Goal: Task Accomplishment & Management: Use online tool/utility

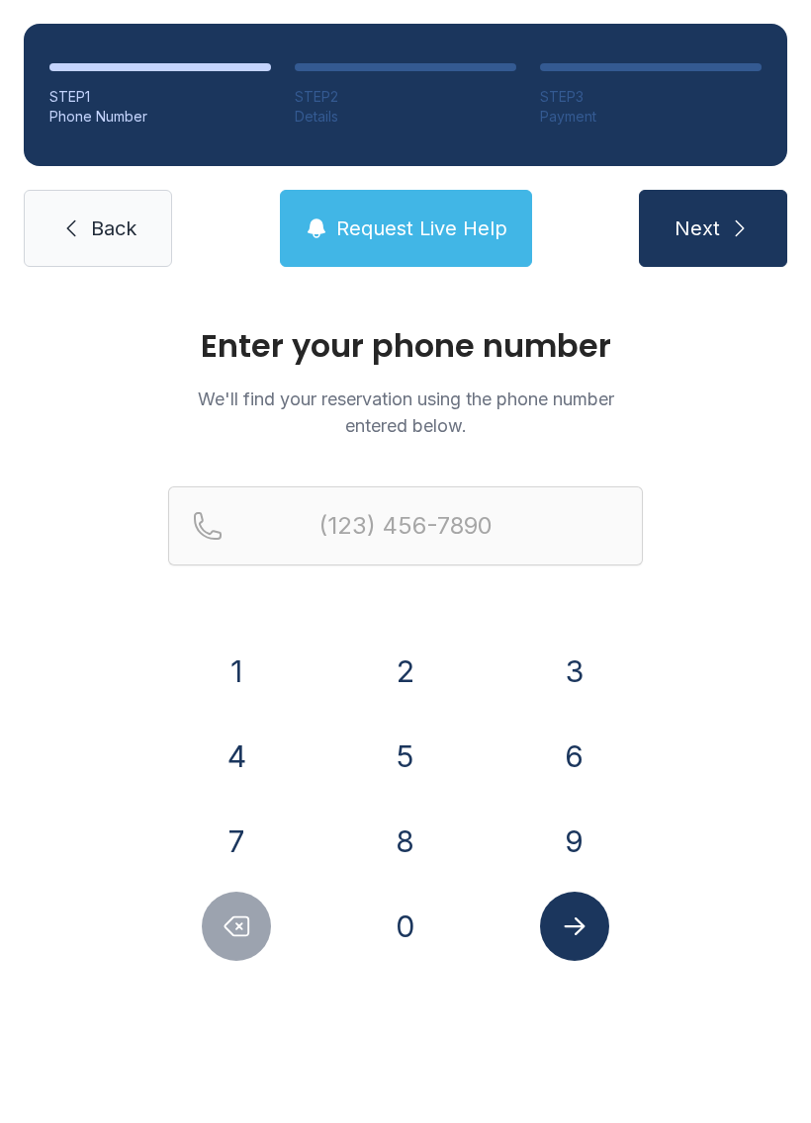
click at [558, 805] on div "1 2 3 4 5 6 7 8 9 0" at bounding box center [405, 799] width 475 height 324
click at [571, 752] on button "6" at bounding box center [574, 756] width 69 height 69
click at [248, 850] on button "7" at bounding box center [236, 841] width 69 height 69
click at [408, 829] on button "8" at bounding box center [405, 841] width 69 height 69
click at [556, 755] on button "6" at bounding box center [574, 756] width 69 height 69
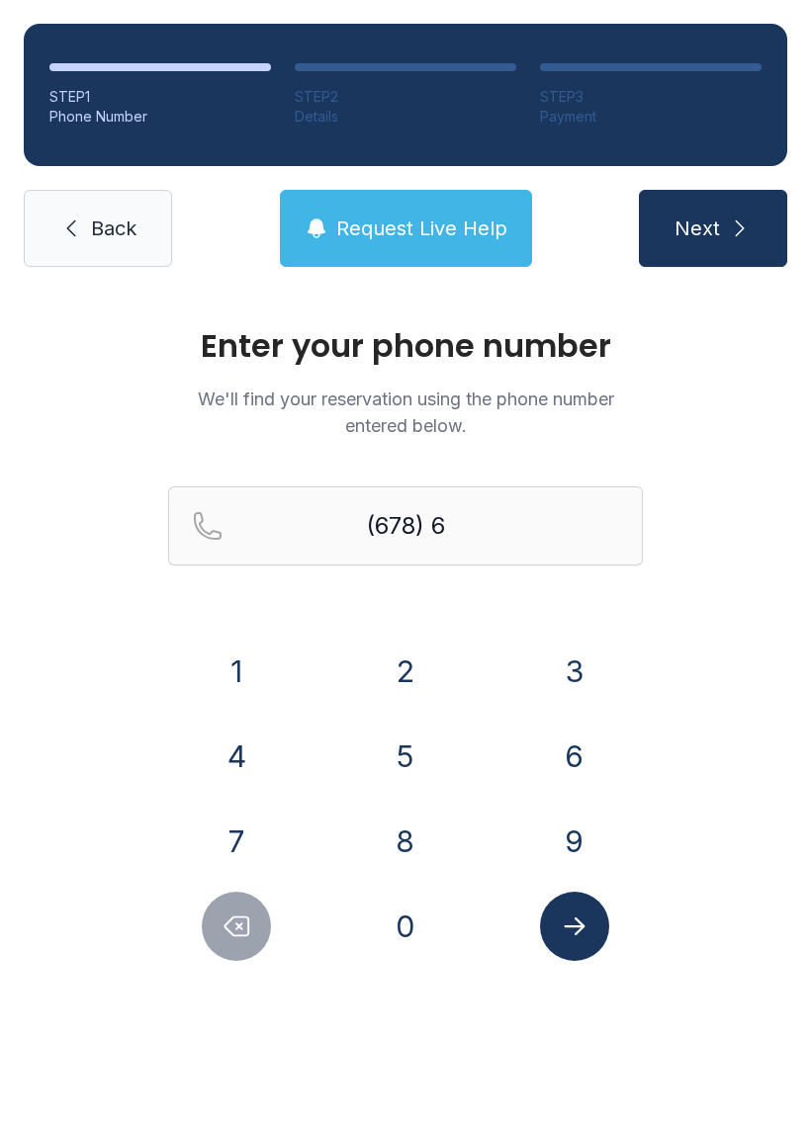
click at [393, 762] on button "5" at bounding box center [405, 756] width 69 height 69
click at [263, 751] on button "4" at bounding box center [236, 756] width 69 height 69
click at [409, 822] on button "8" at bounding box center [405, 841] width 69 height 69
click at [211, 658] on button "1" at bounding box center [236, 671] width 69 height 69
click at [395, 768] on button "5" at bounding box center [405, 756] width 69 height 69
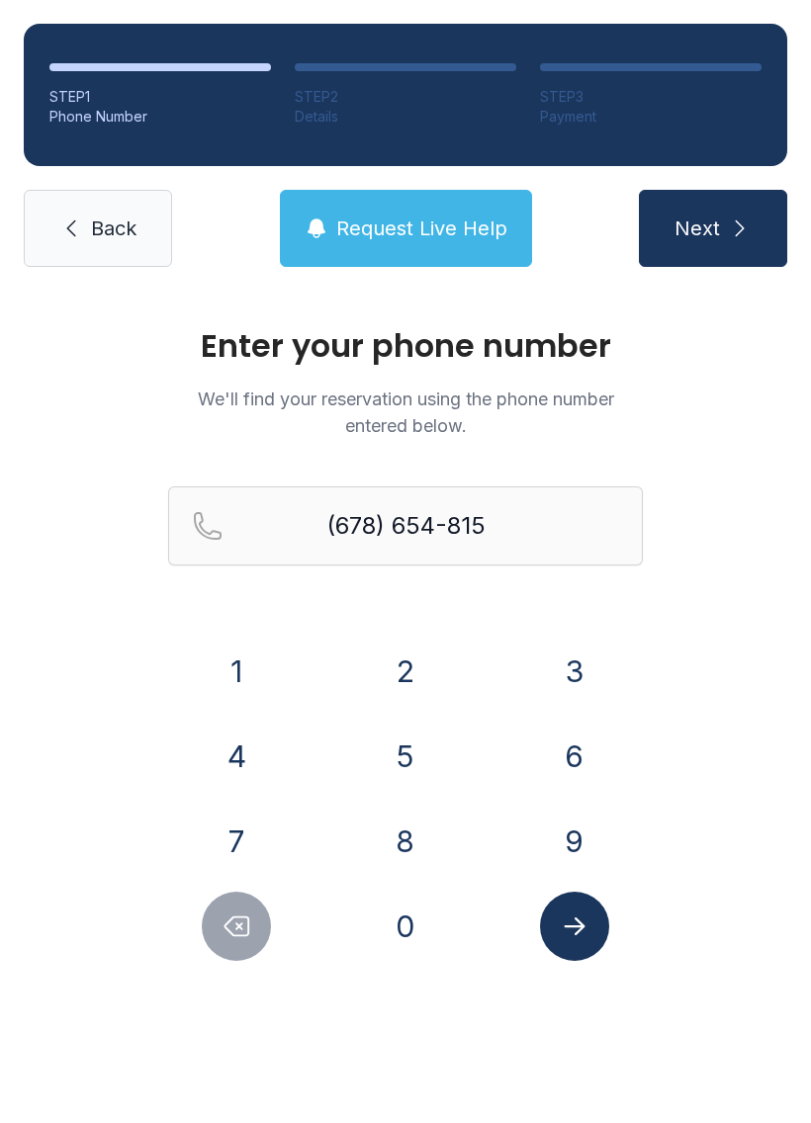
click at [395, 767] on button "5" at bounding box center [405, 756] width 69 height 69
type input "[PHONE_NUMBER]"
click at [575, 941] on button "Submit lookup form" at bounding box center [574, 926] width 69 height 69
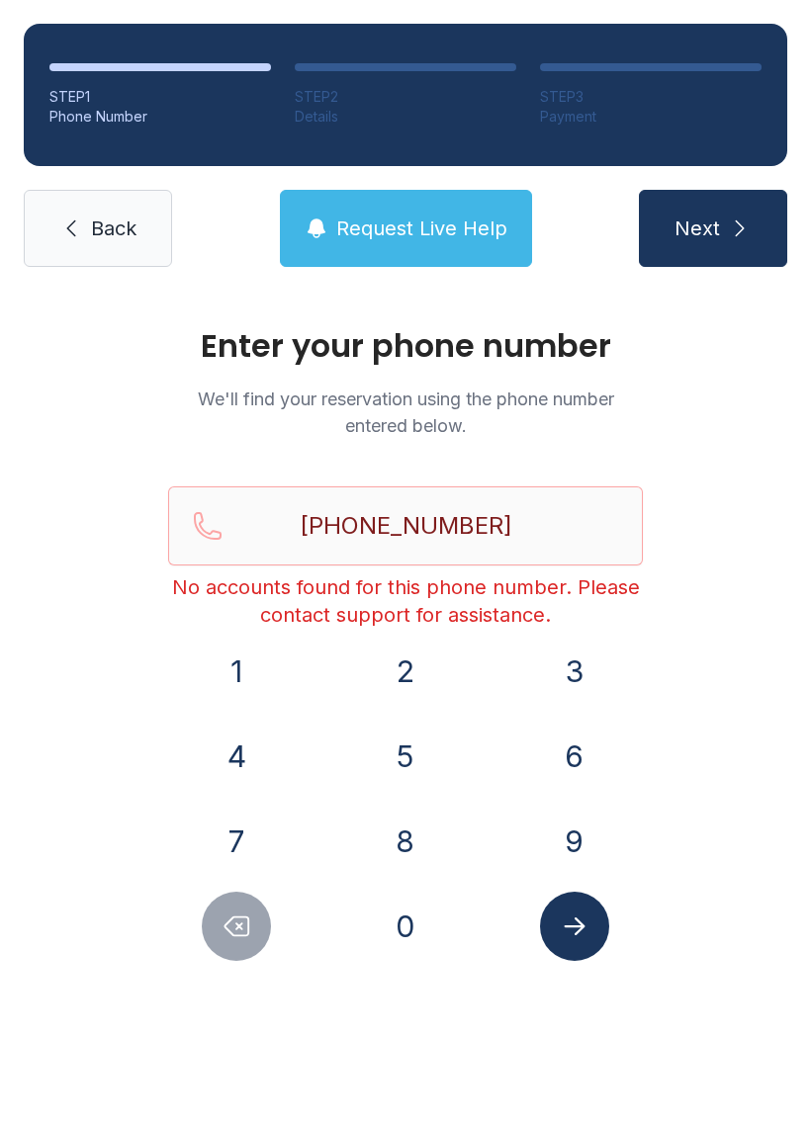
click at [90, 211] on link "Back" at bounding box center [98, 228] width 148 height 77
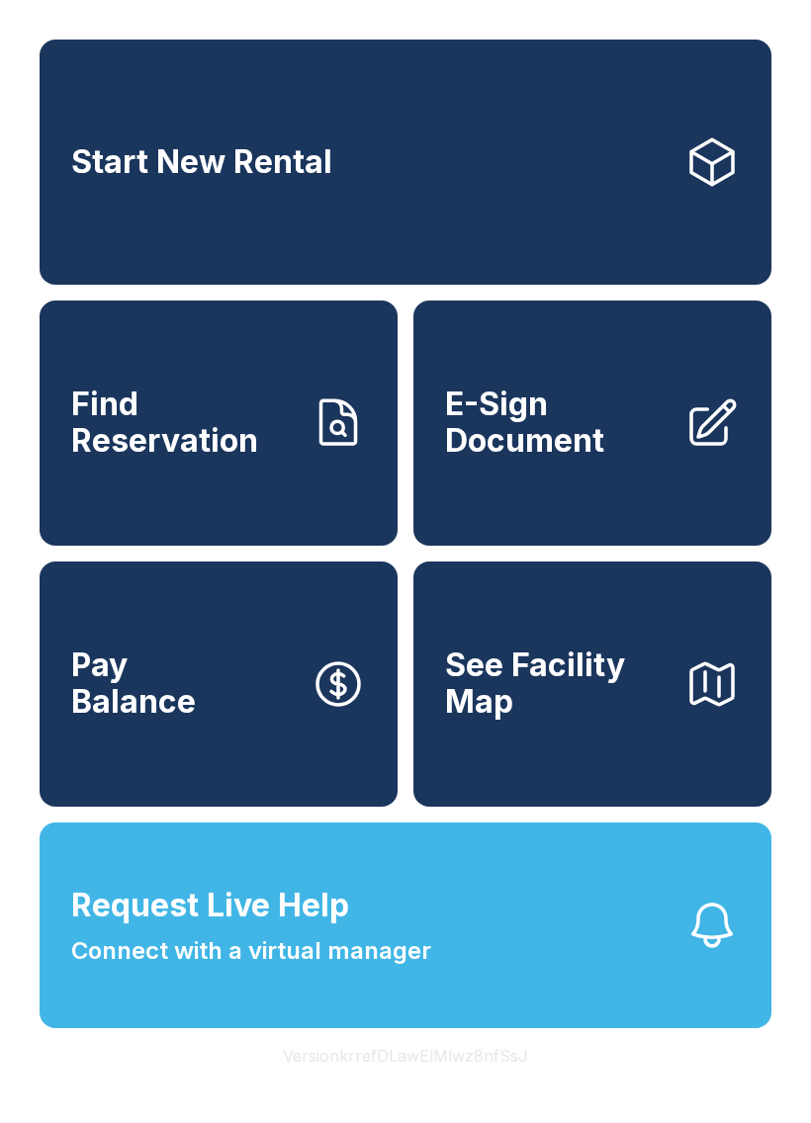
click at [143, 398] on link "Find Reservation" at bounding box center [219, 423] width 358 height 245
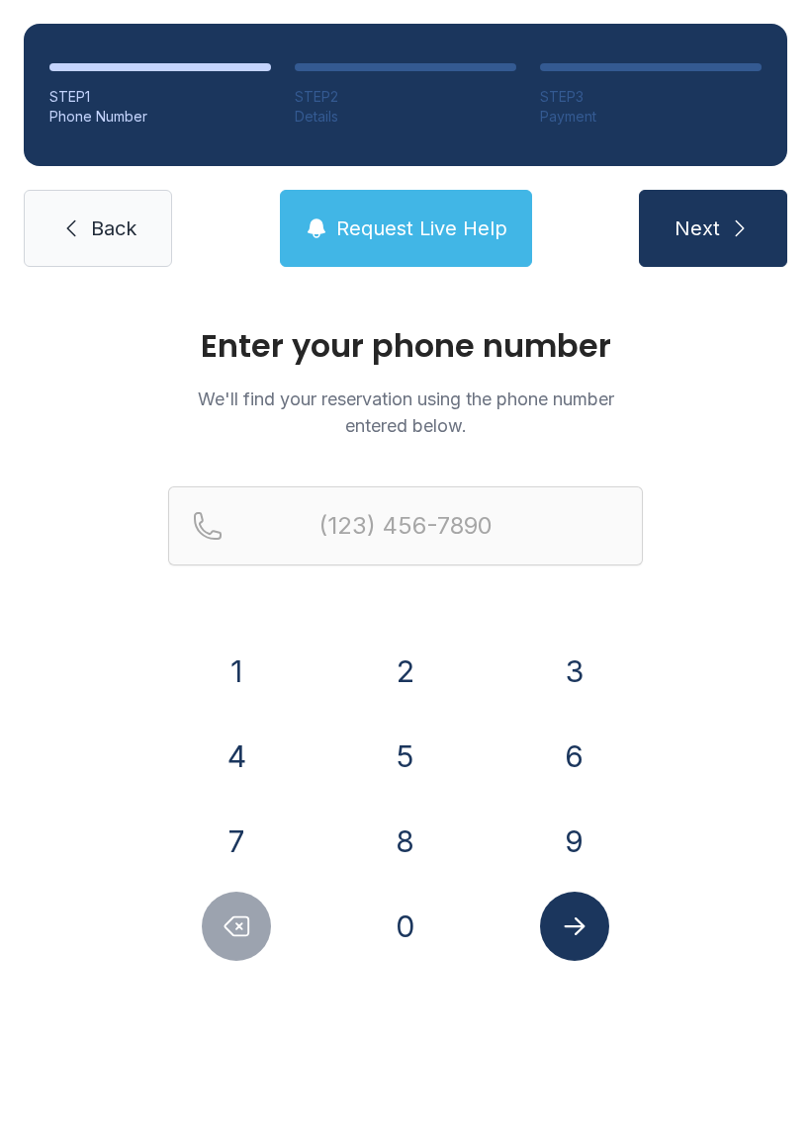
click at [84, 210] on link "Back" at bounding box center [98, 228] width 148 height 77
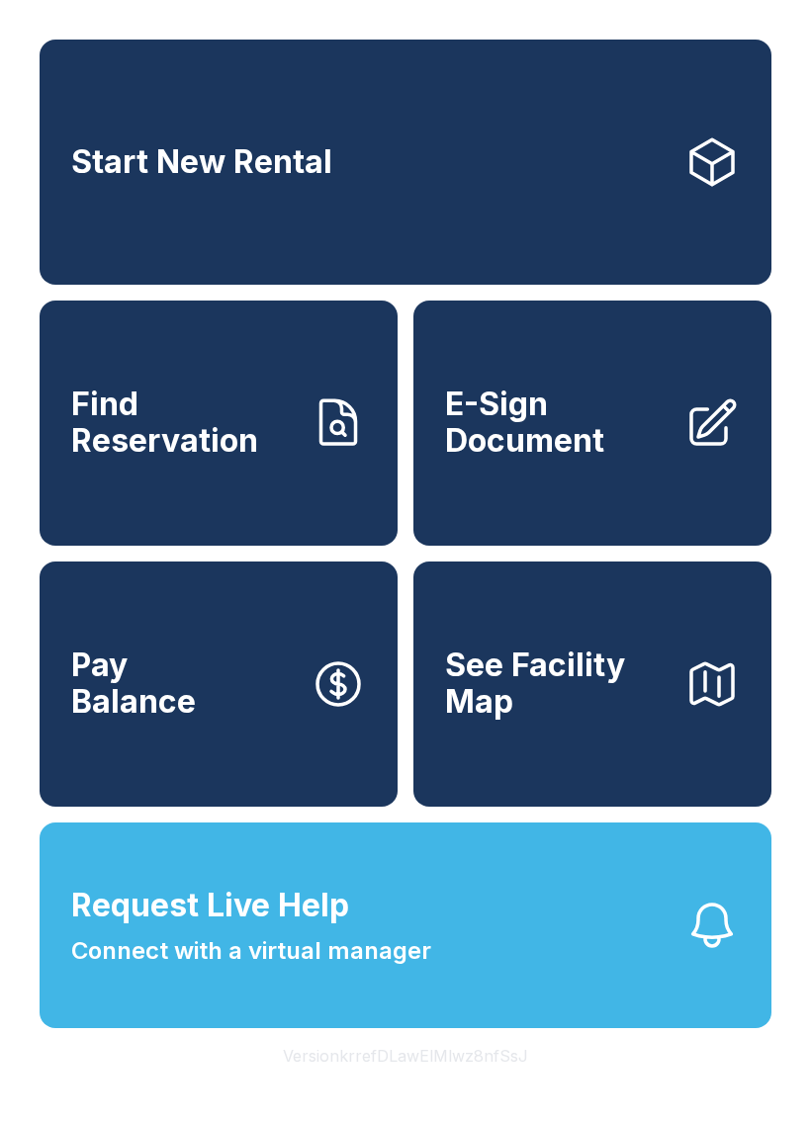
click at [151, 193] on link "Start New Rental" at bounding box center [406, 162] width 732 height 245
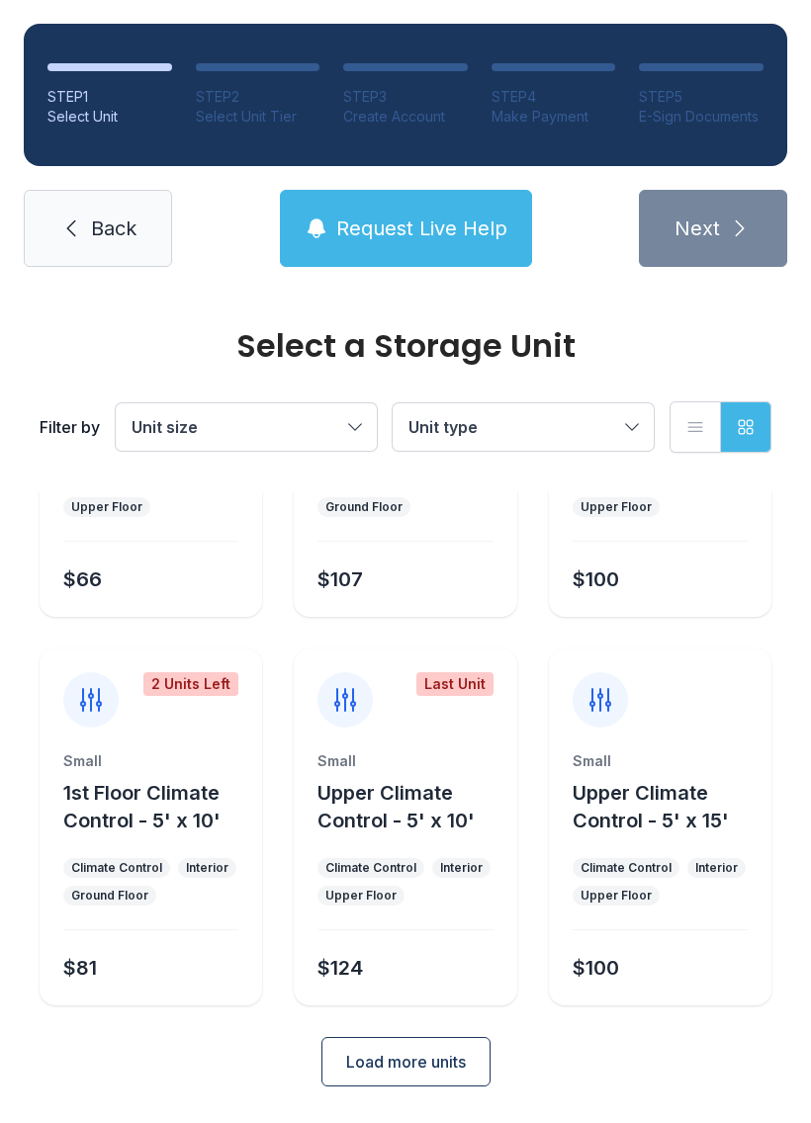
scroll to position [235, 0]
click at [75, 229] on icon at bounding box center [71, 229] width 24 height 24
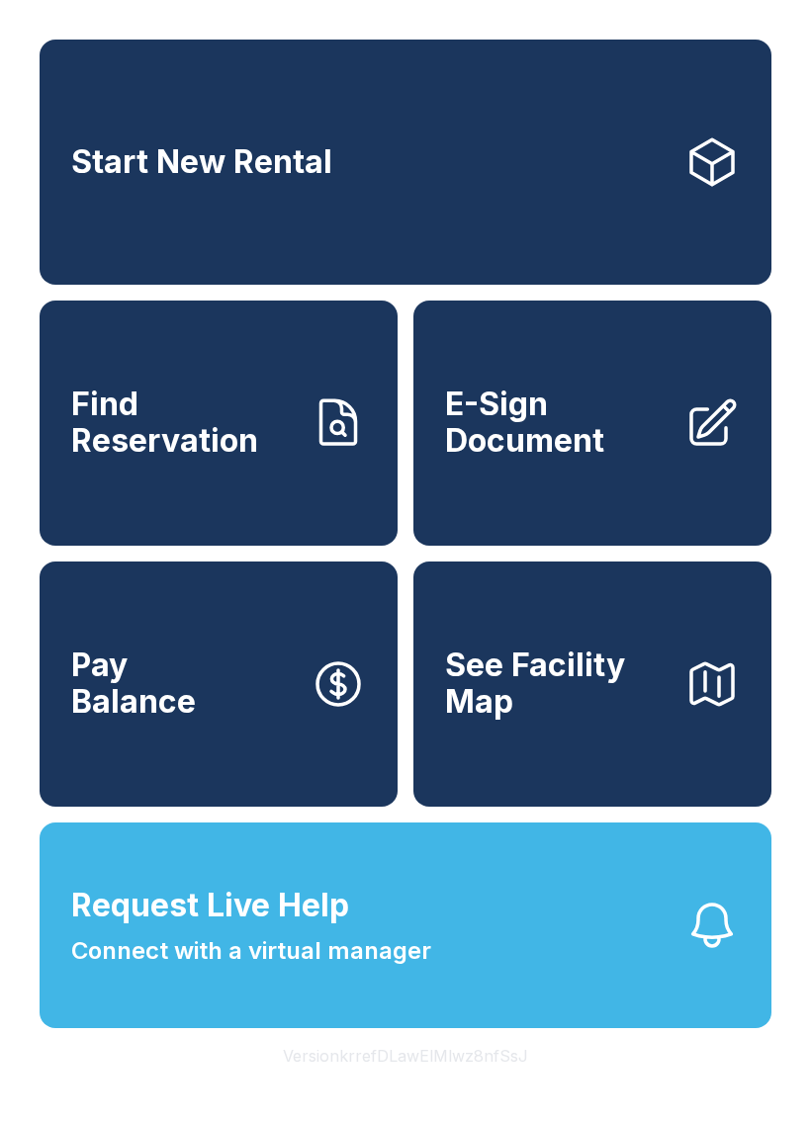
click at [253, 929] on span "Request Live Help" at bounding box center [210, 905] width 278 height 47
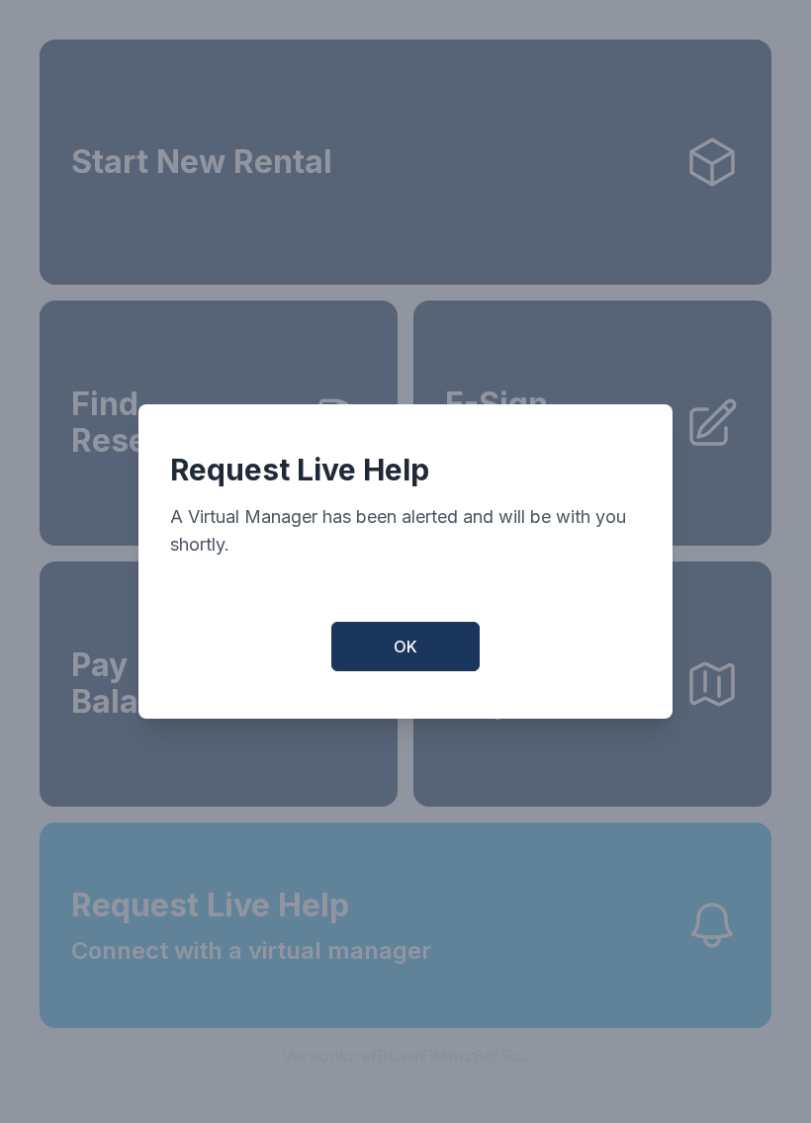
click at [393, 644] on button "OK" at bounding box center [405, 646] width 148 height 49
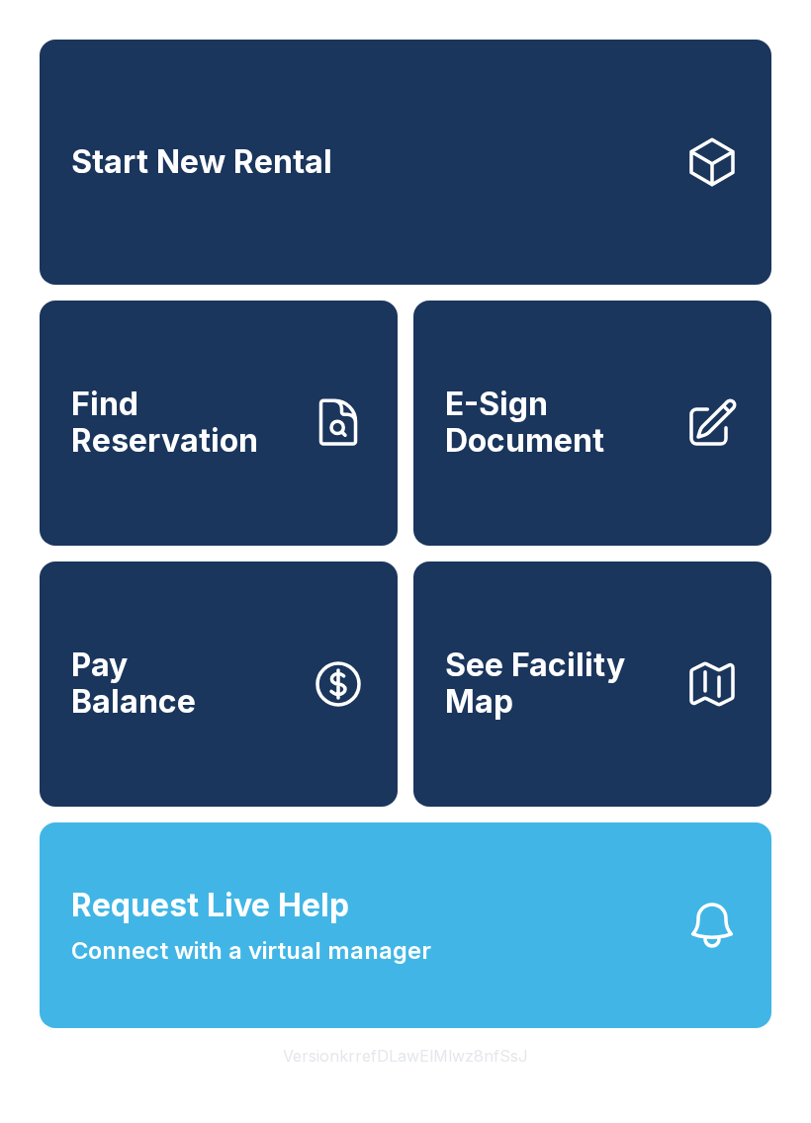
click at [568, 985] on button "Request Live Help Connect with a virtual manager" at bounding box center [406, 926] width 732 height 206
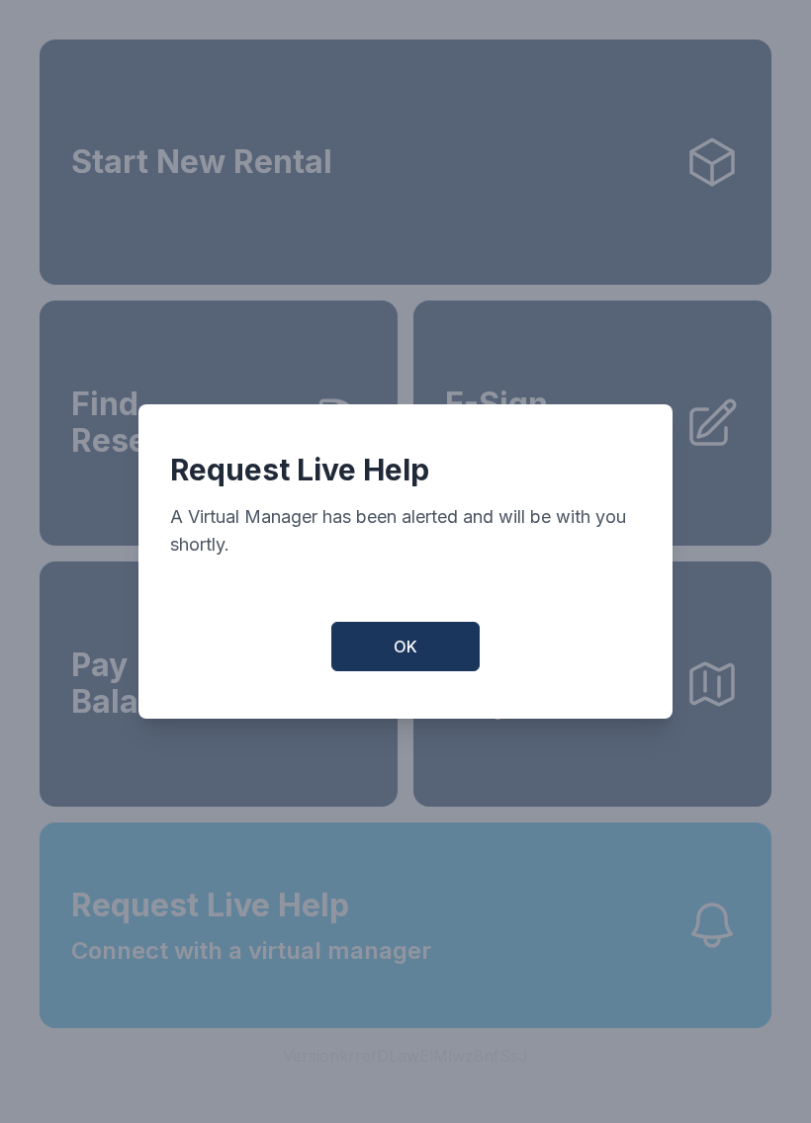
click at [413, 646] on span "OK" at bounding box center [406, 647] width 24 height 24
